Goal: Transaction & Acquisition: Purchase product/service

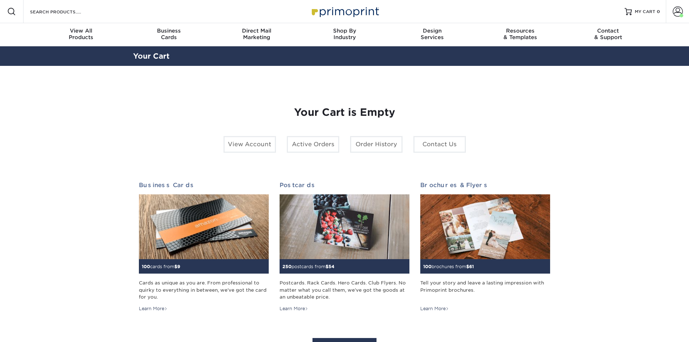
click at [105, 8] on div "Resources Menu Search Products Account [PERSON_NAME] Account Dashboard Active O…" at bounding box center [344, 11] width 689 height 23
click at [107, 17] on div "Resources Menu Search Products Account [PERSON_NAME] Account Dashboard Active O…" at bounding box center [344, 11] width 689 height 23
click at [96, 14] on input "Search Products" at bounding box center [64, 11] width 71 height 9
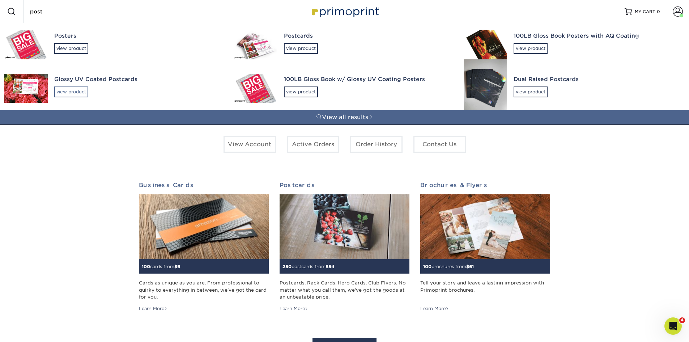
type input "post"
click at [72, 91] on div "view product" at bounding box center [71, 91] width 34 height 11
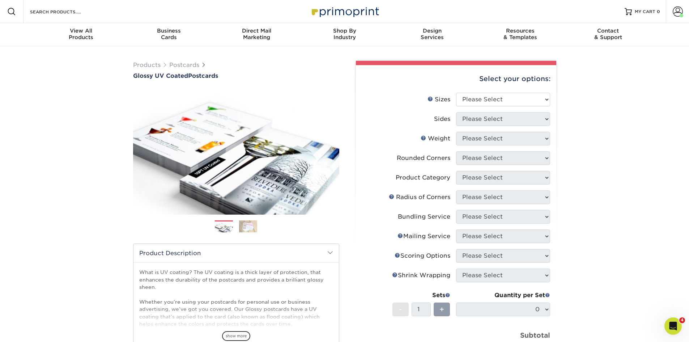
click at [552, 100] on div "Select your options: Sizes Help Sizes Please Select 1.5" x 7" 2" x 4" 2" x 6" 2…" at bounding box center [456, 257] width 200 height 385
click at [546, 100] on select "Please Select 1.5" x 7" 2" x 4" 2" x 6" 2" x 7" 2" x 8" 2.12" x 5.5" 2.12" x 5.…" at bounding box center [503, 100] width 94 height 14
select select "6.00x9.00"
click at [456, 93] on select "Please Select 1.5" x 7" 2" x 4" 2" x 6" 2" x 7" 2" x 8" 2.12" x 5.5" 2.12" x 5.…" at bounding box center [503, 100] width 94 height 14
click at [496, 119] on select "Please Select Print Both Sides Print Front Only" at bounding box center [503, 119] width 94 height 14
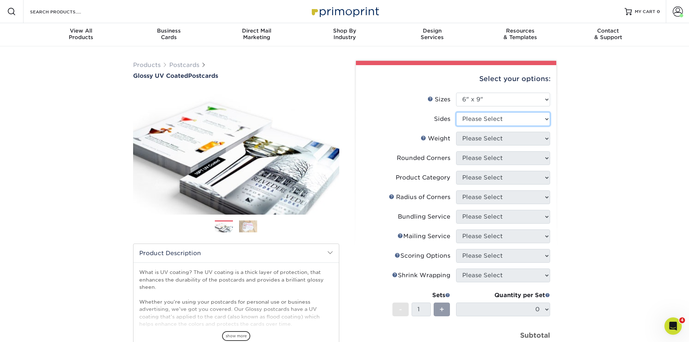
select select "13abbda7-1d64-4f25-8bb2-c179b224825d"
click at [456, 112] on select "Please Select Print Both Sides Print Front Only" at bounding box center [503, 119] width 94 height 14
click at [497, 140] on select "Please Select 16PT 14PT 18PT C1S" at bounding box center [503, 139] width 94 height 14
select select "14PT"
click at [456, 132] on select "Please Select 16PT 14PT 18PT C1S" at bounding box center [503, 139] width 94 height 14
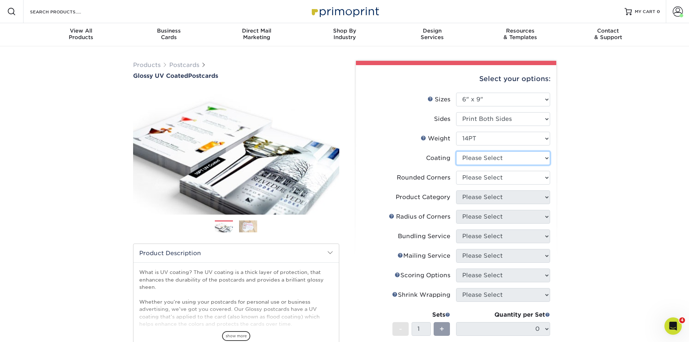
click at [495, 161] on select at bounding box center [503, 158] width 94 height 14
select select "1e8116af-acfc-44b1-83dc-8181aa338834"
click at [456, 151] on select at bounding box center [503, 158] width 94 height 14
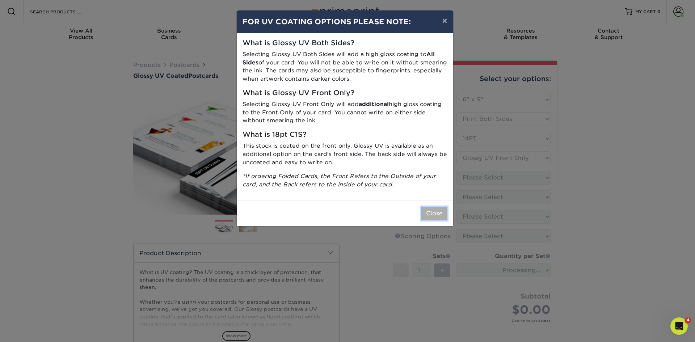
click at [439, 216] on button "Close" at bounding box center [434, 214] width 26 height 14
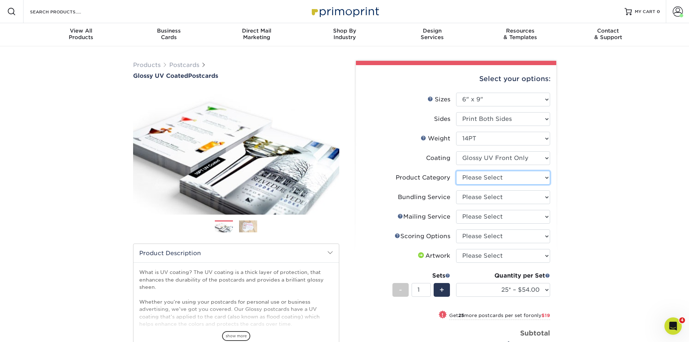
click at [485, 176] on select "Please Select Postcards" at bounding box center [503, 178] width 94 height 14
select select "9b7272e0-d6c8-4c3c-8e97-d3a1bcdab858"
click at [456, 171] on select "Please Select Postcards" at bounding box center [503, 178] width 94 height 14
click at [477, 197] on select "Please Select No Bundling Services Yes, Bundles of 50 (+2 Days) Yes, Bundles of…" at bounding box center [503, 197] width 94 height 14
select select "58689abb-25c0-461c-a4c3-a80b627d6649"
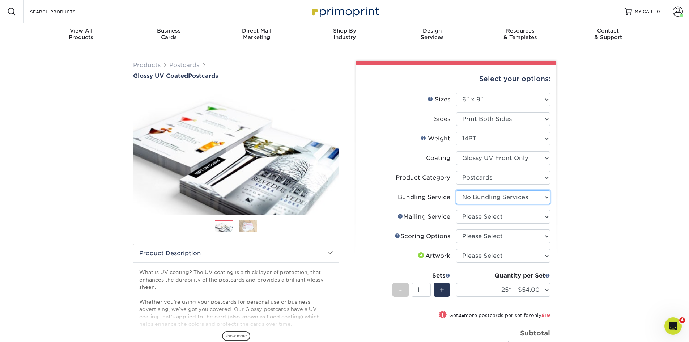
click at [456, 190] on select "Please Select No Bundling Services Yes, Bundles of 50 (+2 Days) Yes, Bundles of…" at bounding box center [503, 197] width 94 height 14
click at [473, 221] on select "Please Select No Direct Mailing Service No, I will mail/stamp/imprint Direct Ma…" at bounding box center [503, 217] width 94 height 14
select select "3e5e9bdd-d78a-4c28-a41d-fe1407925ca6"
click at [456, 210] on select "Please Select No Direct Mailing Service No, I will mail/stamp/imprint Direct Ma…" at bounding box center [503, 217] width 94 height 14
click at [473, 236] on select "Please Select No Scoring One Score Two Scores" at bounding box center [503, 236] width 94 height 14
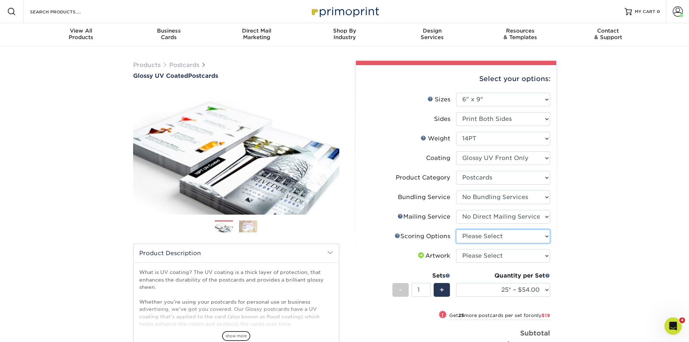
select select "16ebe401-5398-422d-8cb0-f3adbb82deb5"
click at [456, 229] on select "Please Select No Scoring One Score Two Scores" at bounding box center [503, 236] width 94 height 14
click at [475, 257] on select "Please Select I will upload files I need a design - $150" at bounding box center [503, 256] width 94 height 14
select select "upload"
click at [456, 249] on select "Please Select I will upload files I need a design - $150" at bounding box center [503, 256] width 94 height 14
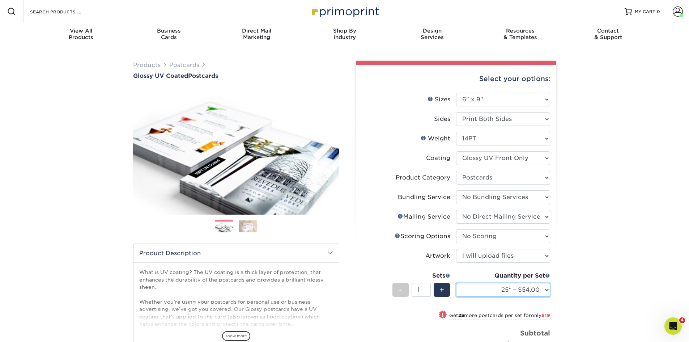
click at [480, 290] on select "25* – $54.00 50* – $73.00 75* – $85.00 100* – $113.00 250* – $191.00 500 – $229…" at bounding box center [503, 290] width 94 height 14
click at [611, 146] on div "Products Postcards Glossy UV Coated Postcards Previous Next show more 25" at bounding box center [344, 264] width 689 height 437
